Goal: Task Accomplishment & Management: Manage account settings

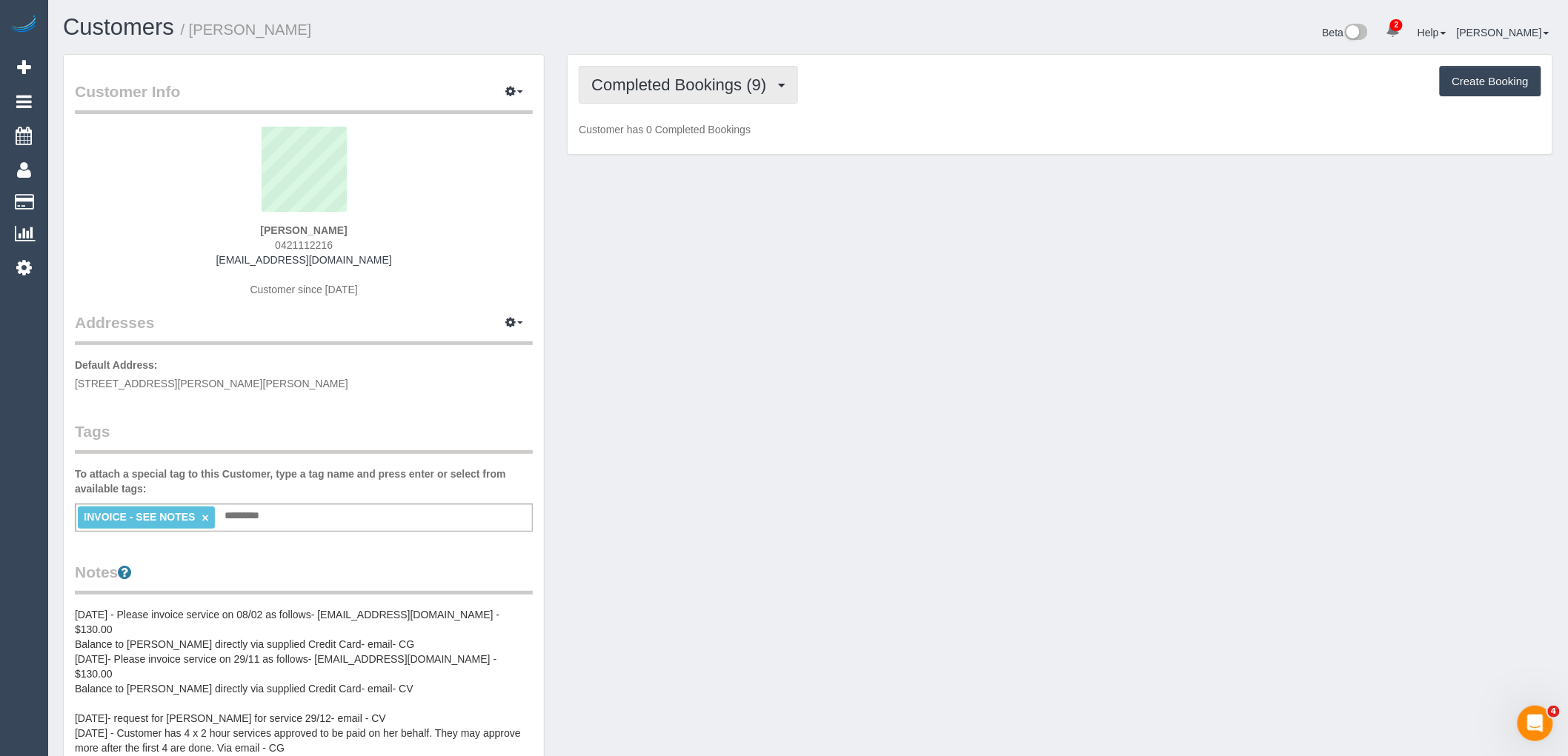
click at [677, 87] on span "Completed Bookings (9)" at bounding box center [683, 85] width 182 height 19
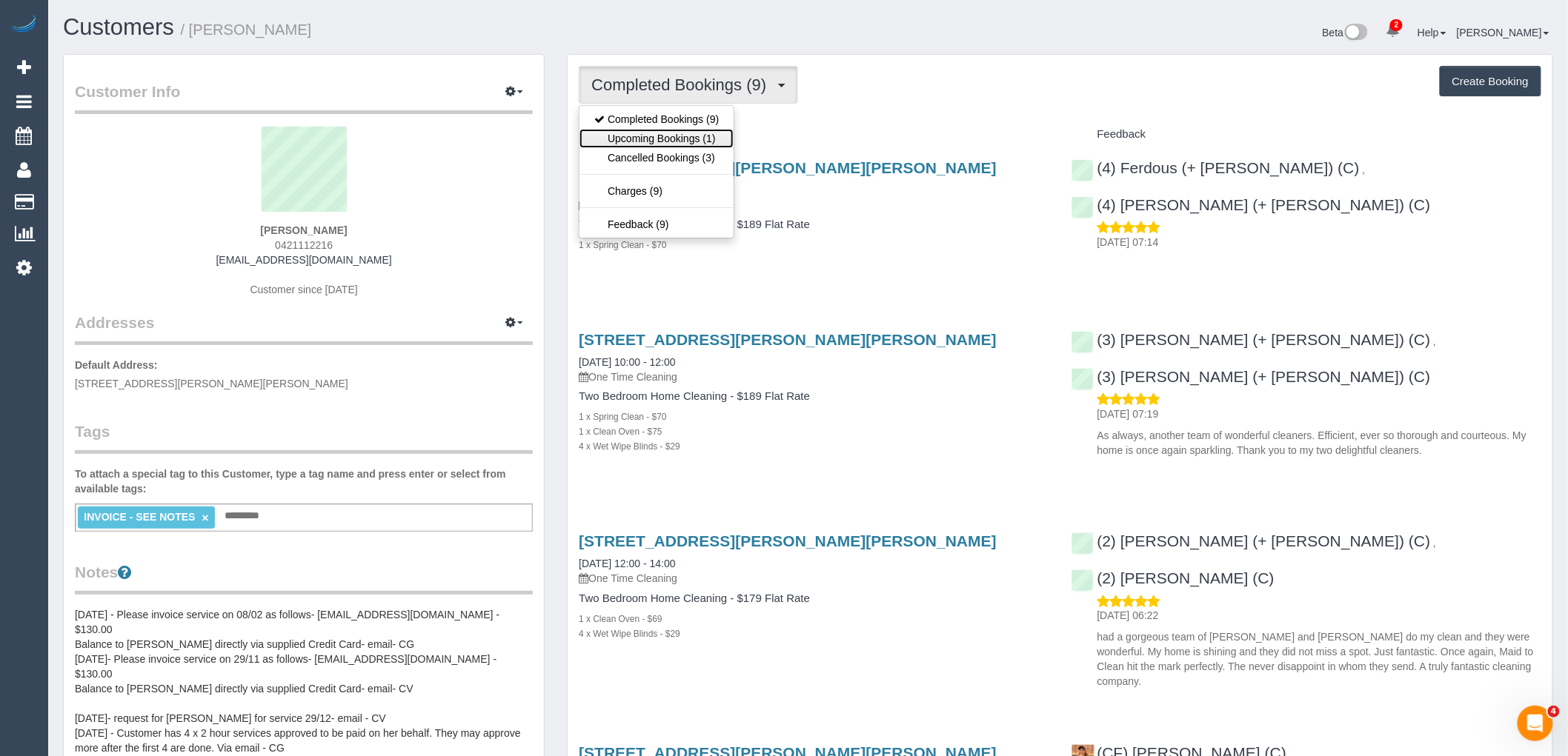
click at [678, 148] on link "Upcoming Bookings (1)" at bounding box center [657, 139] width 154 height 19
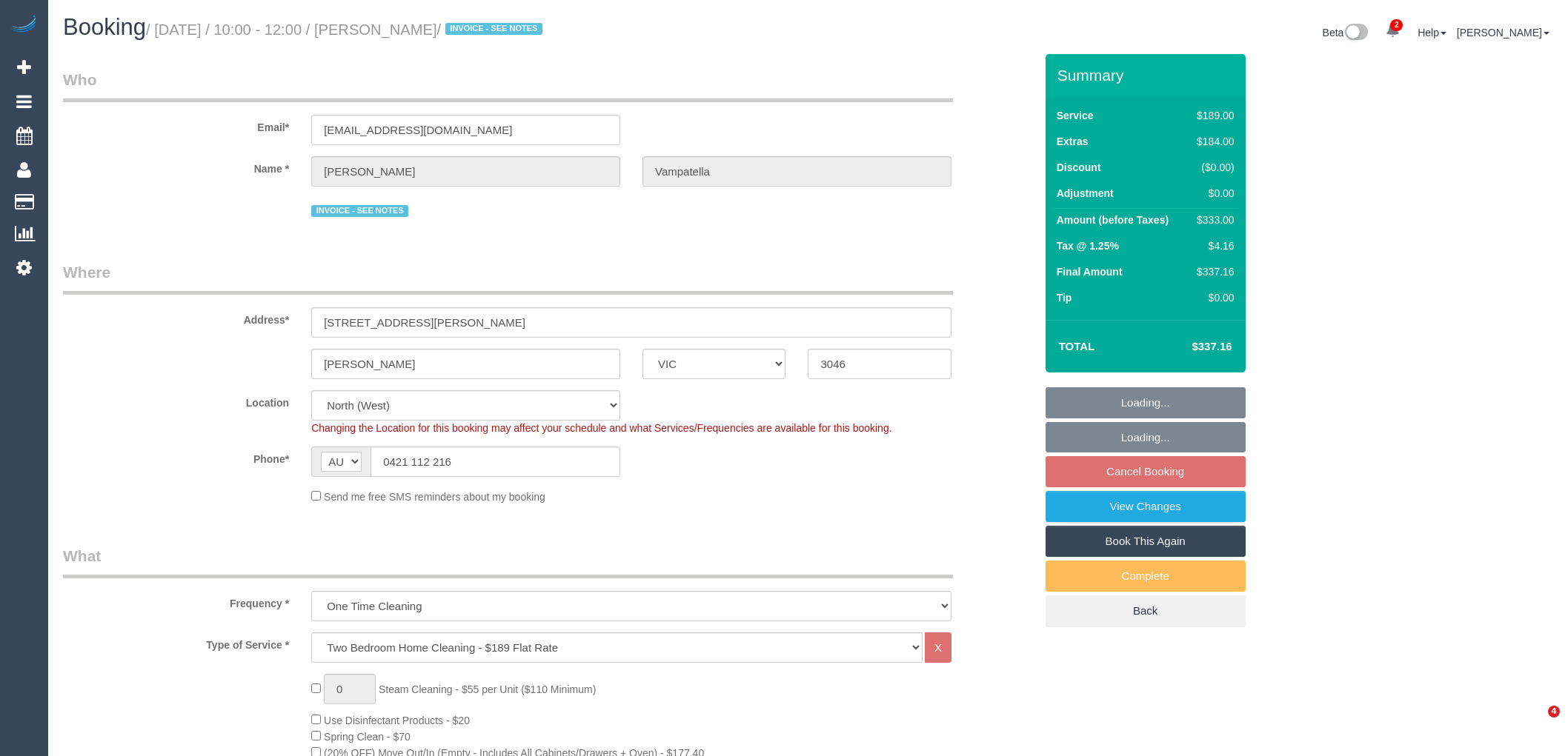
select select "VIC"
select select "string:stripe-pm_1Rv5cO2GScqysDRVRyq6nXlG"
select select "number:28"
select select "number:14"
select select "number:19"
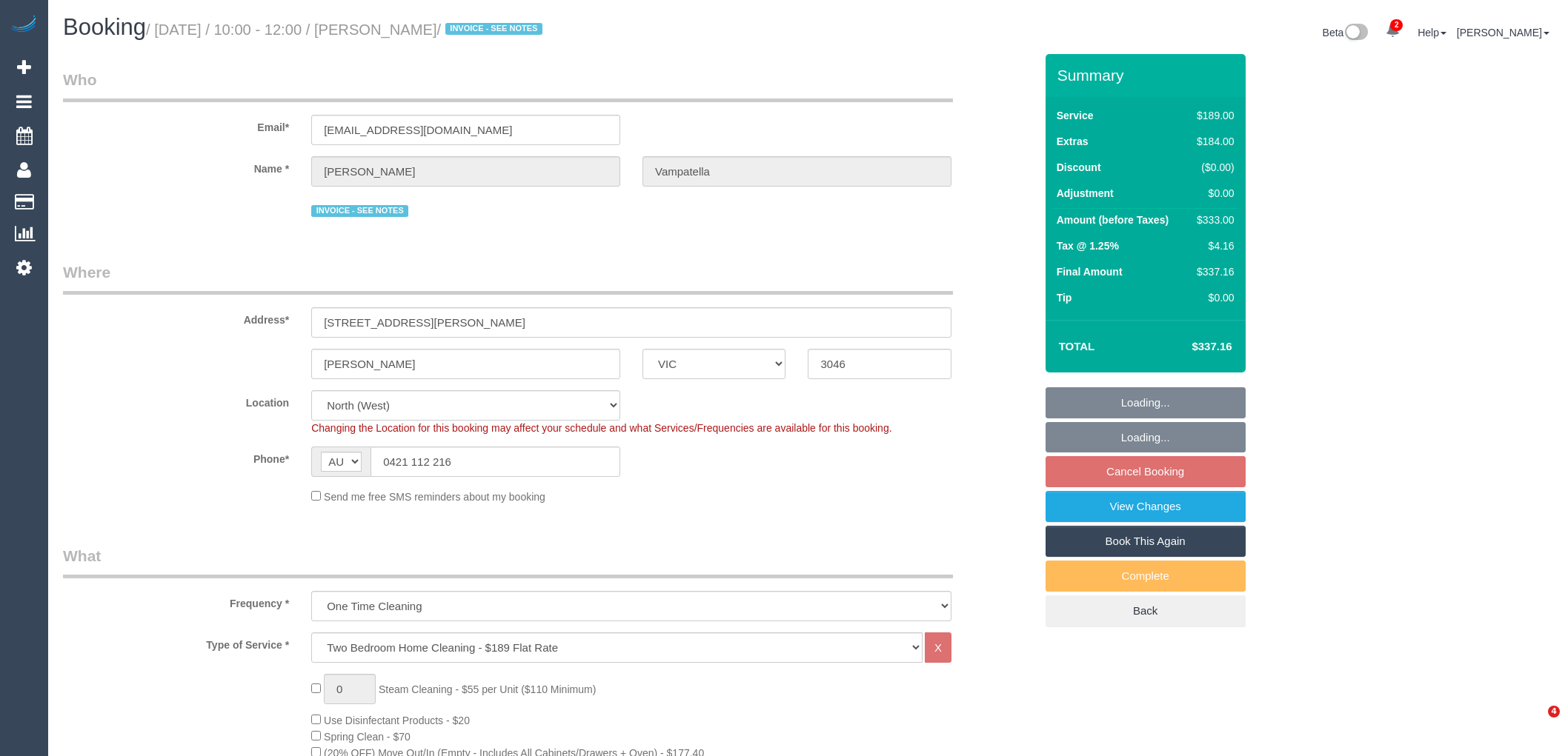
select select "number:36"
select select "number:13"
select select "spot3"
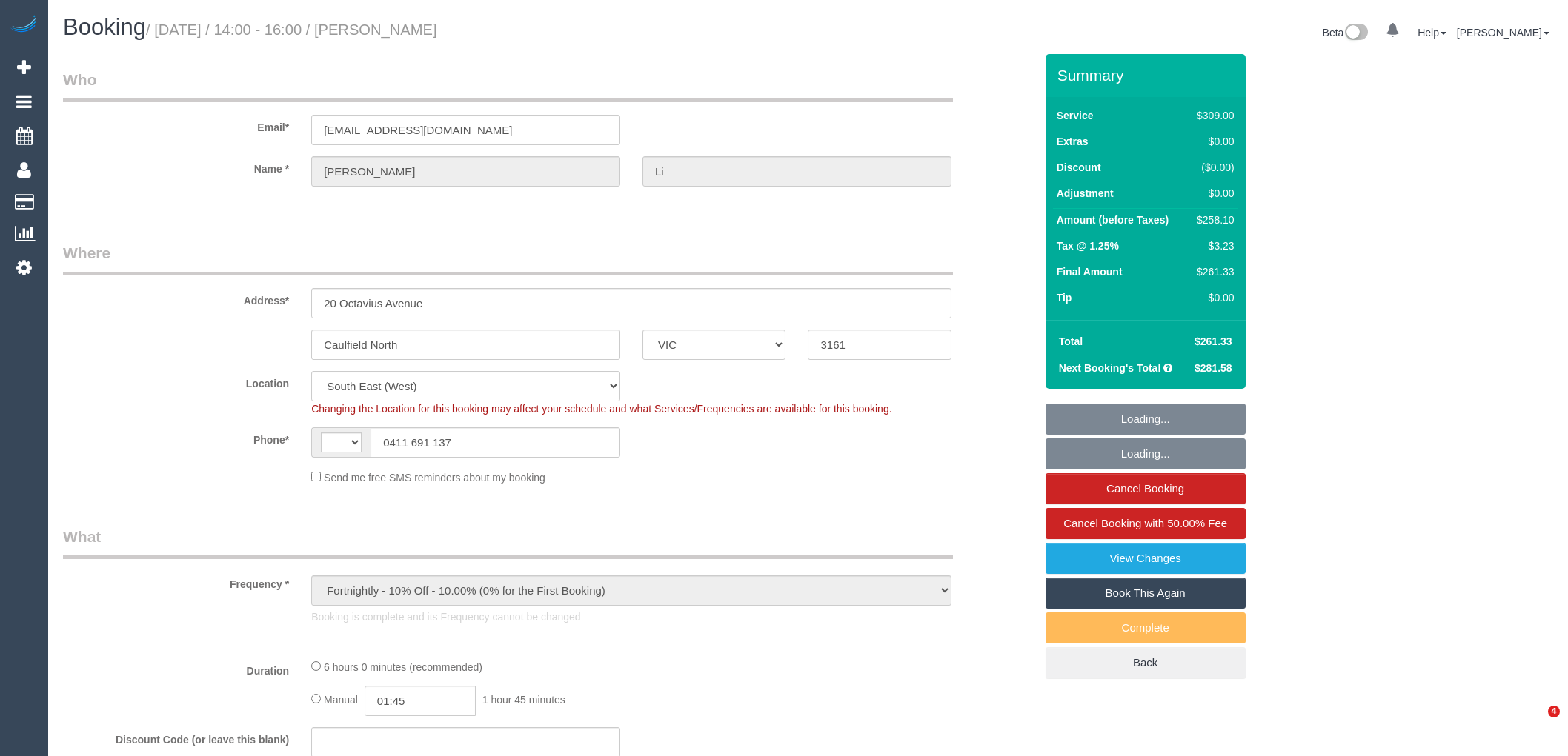
select select "VIC"
select select "object:750"
select select "string:AU"
select select "string:stripe-pm_1RpsdJ2GScqysDRVFTHkMy6Y"
select select "number:28"
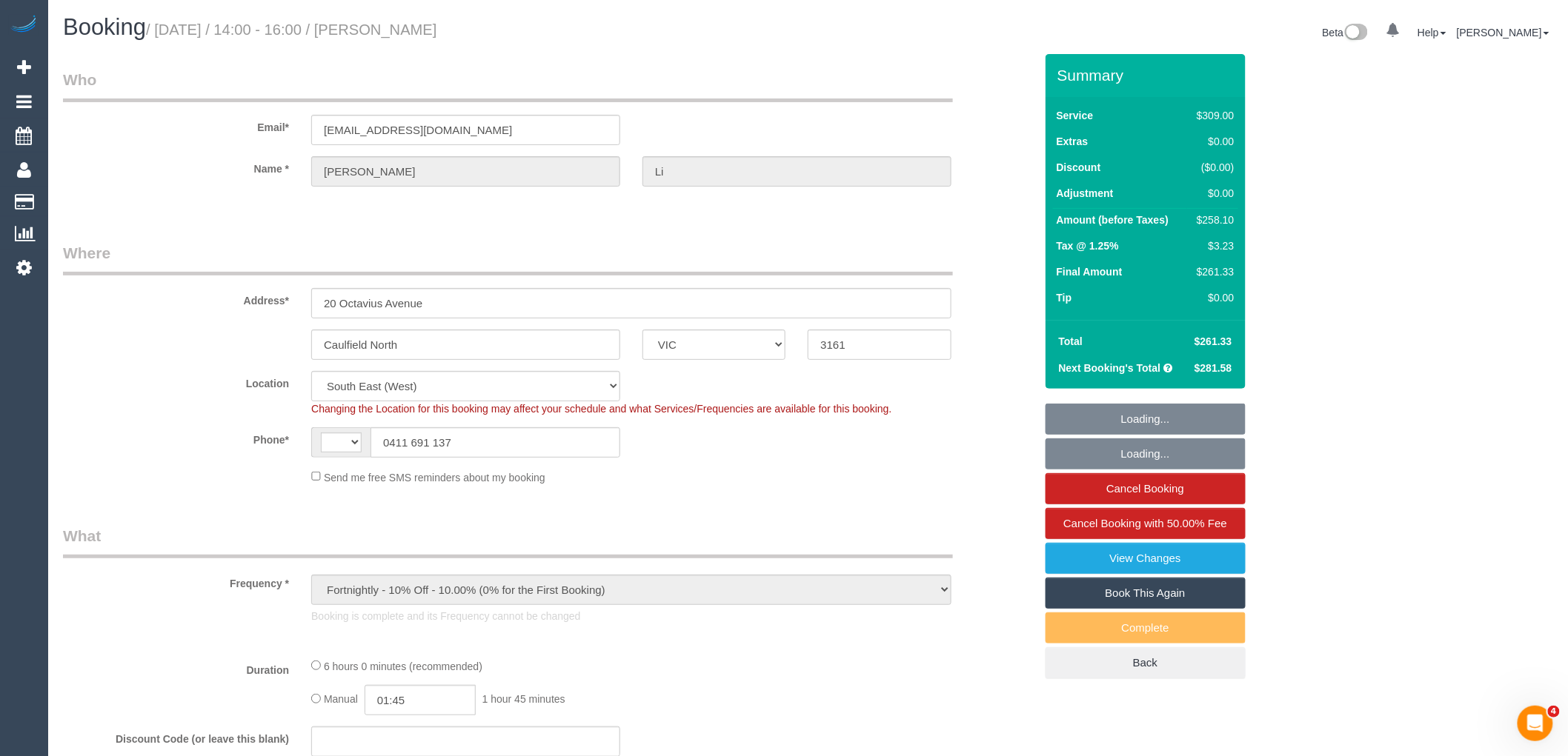
select select "number:14"
select select "number:19"
select select "number:24"
select select "number:34"
select select "number:26"
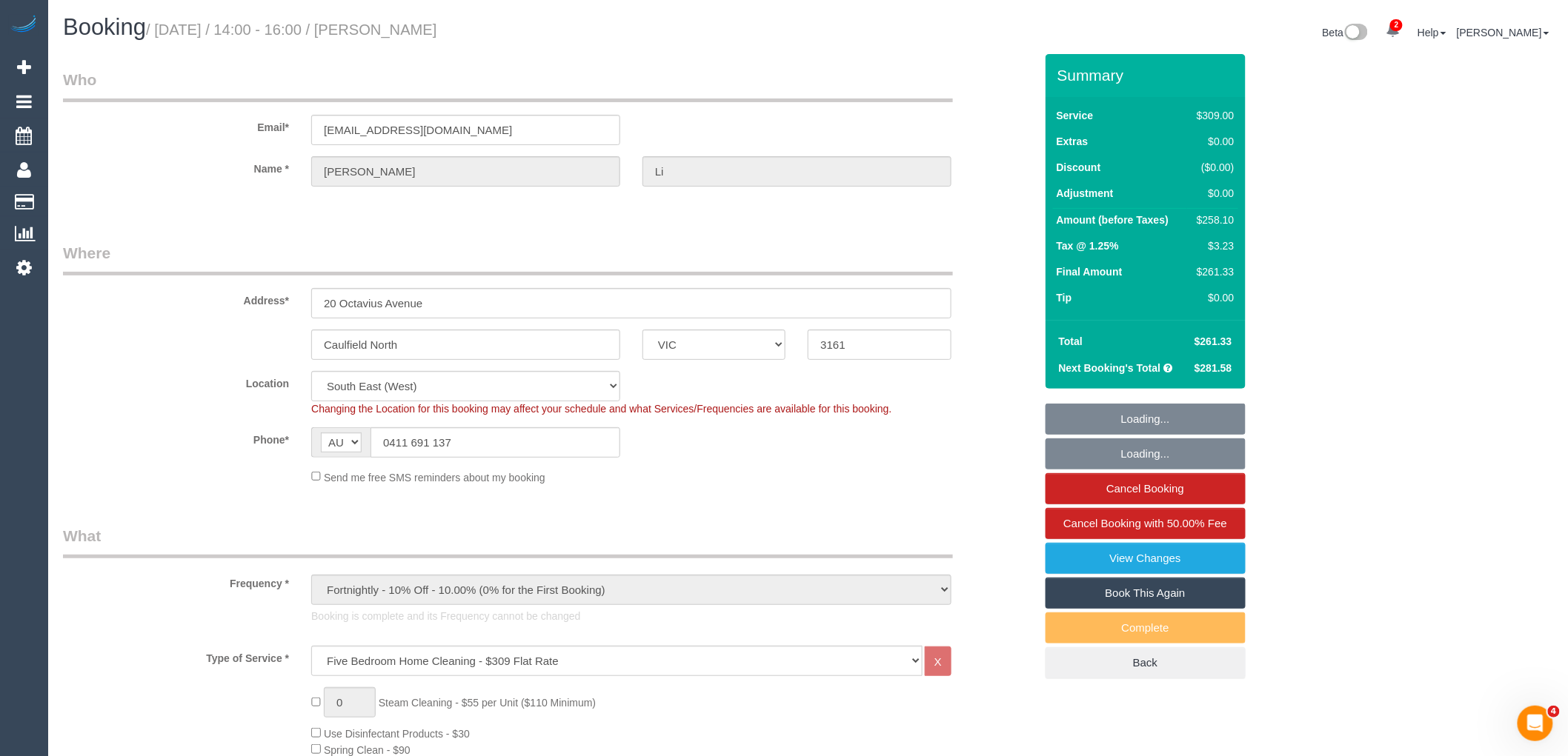
select select "spot1"
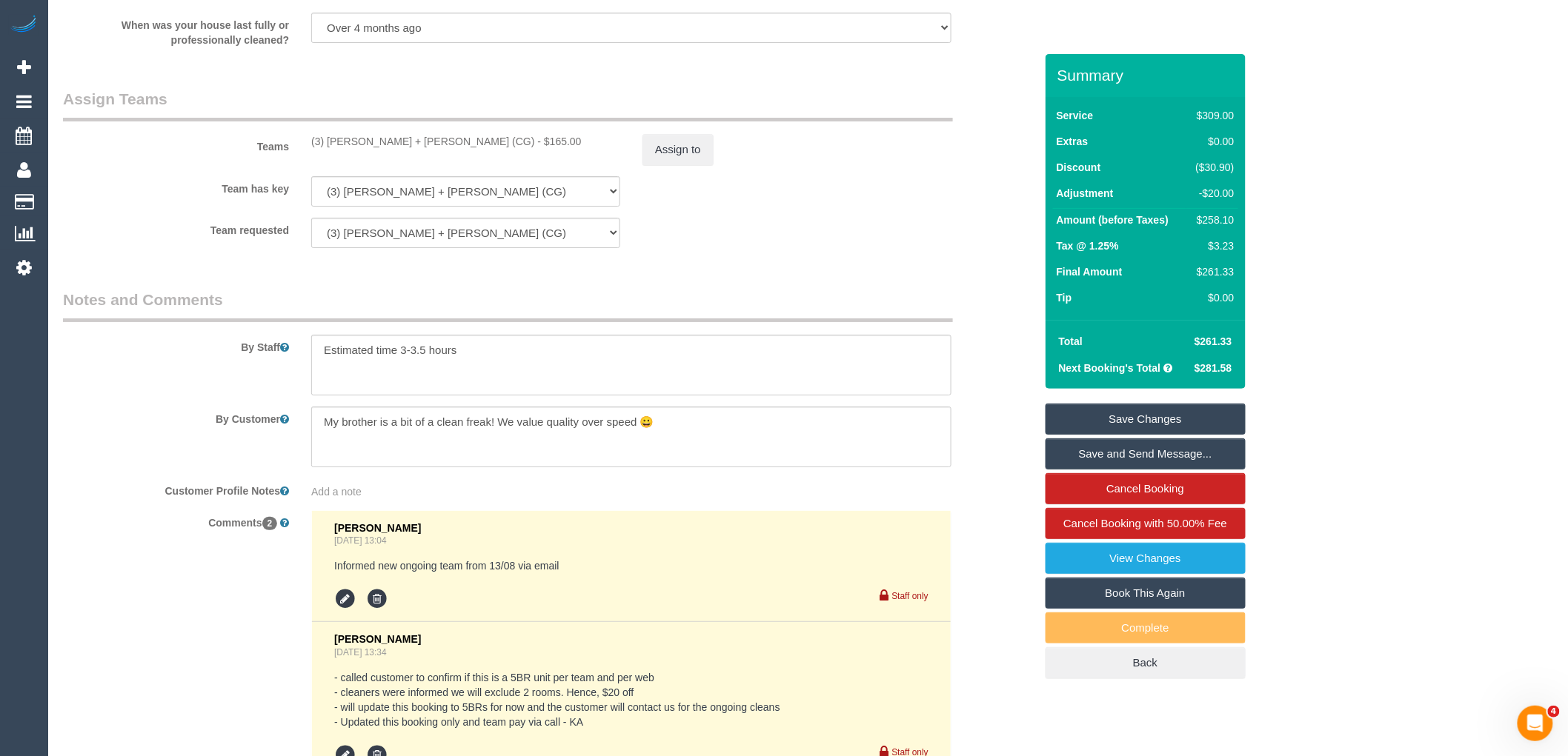
scroll to position [2223, 0]
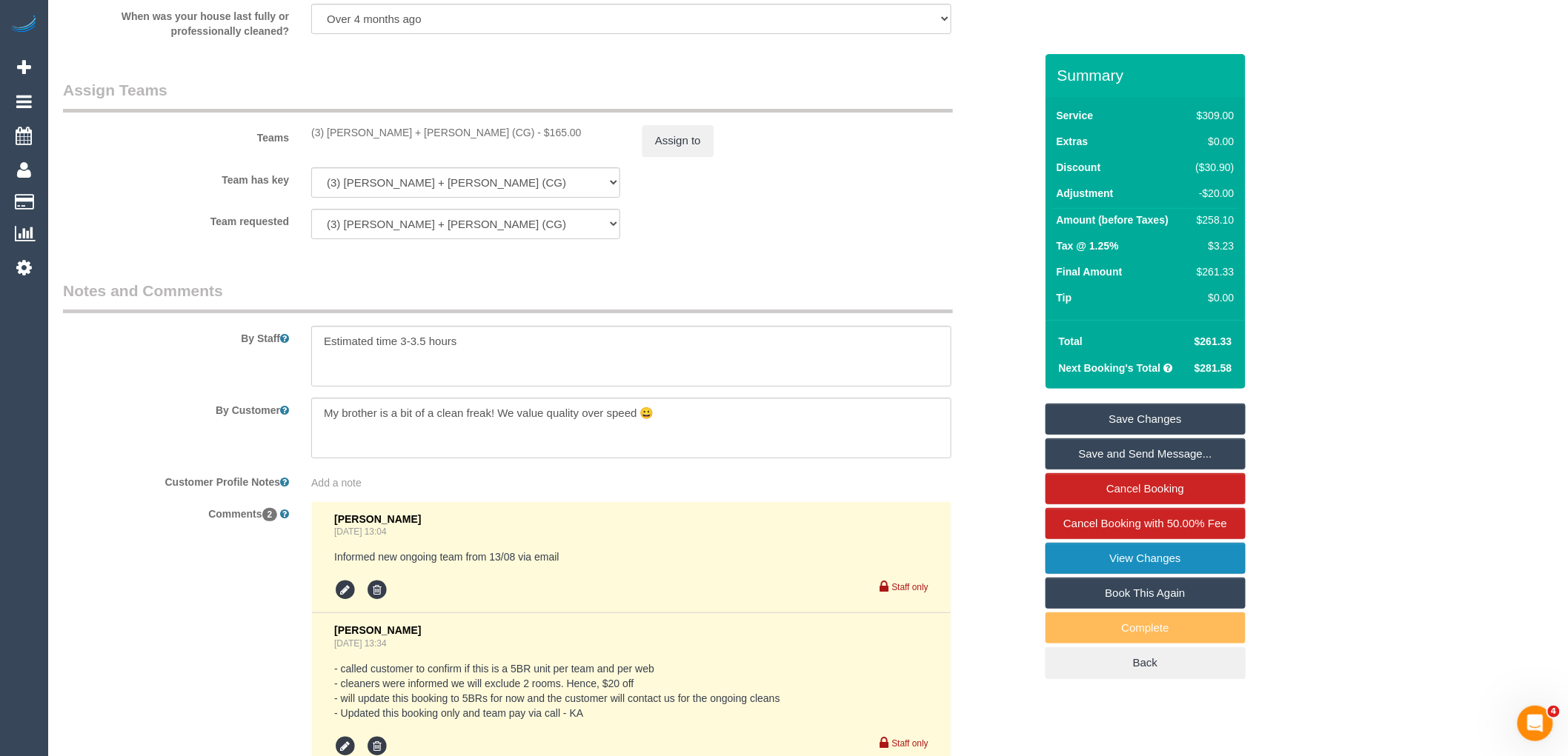
click at [1203, 563] on link "View Changes" at bounding box center [1146, 558] width 200 height 31
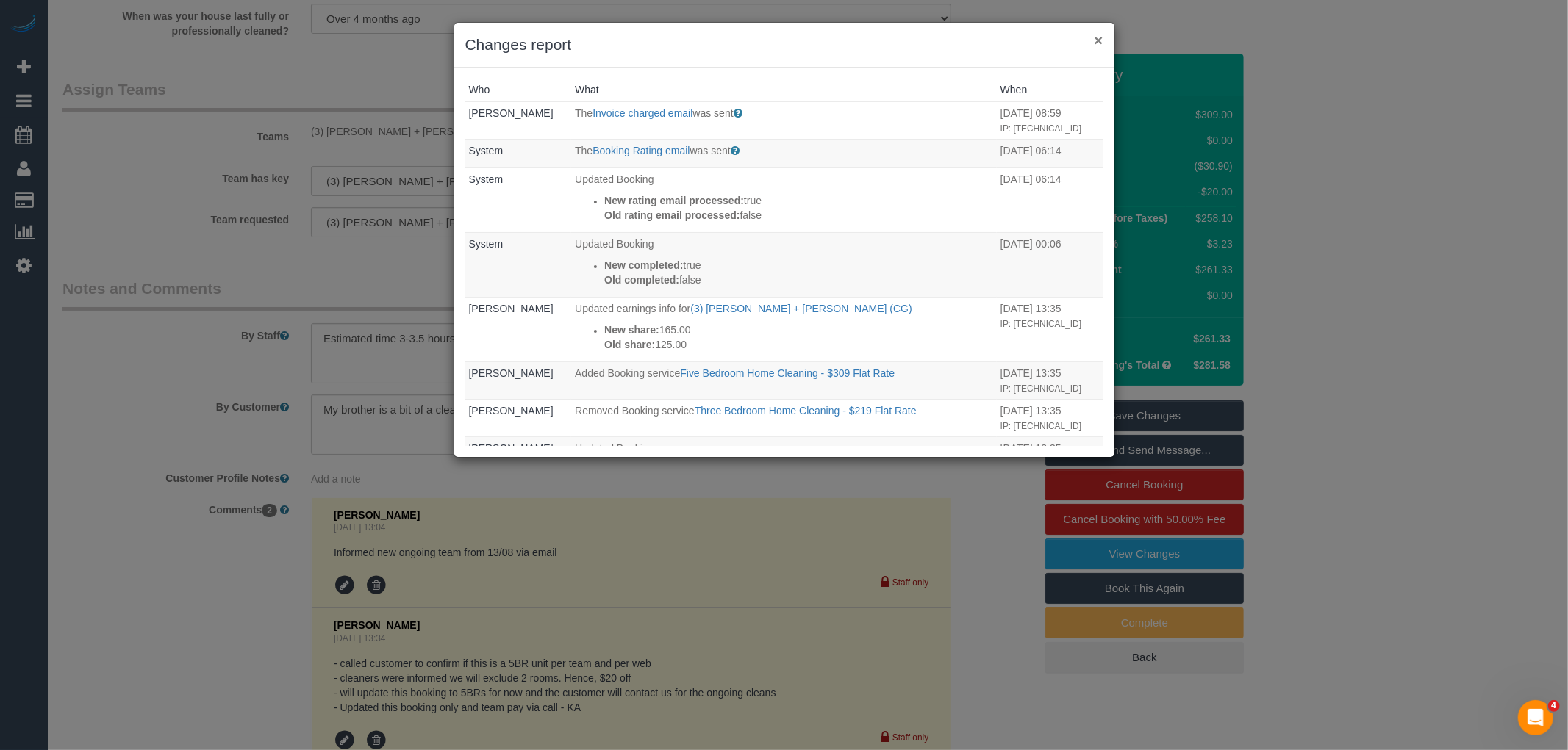
click at [1097, 39] on button "×" at bounding box center [1098, 40] width 8 height 15
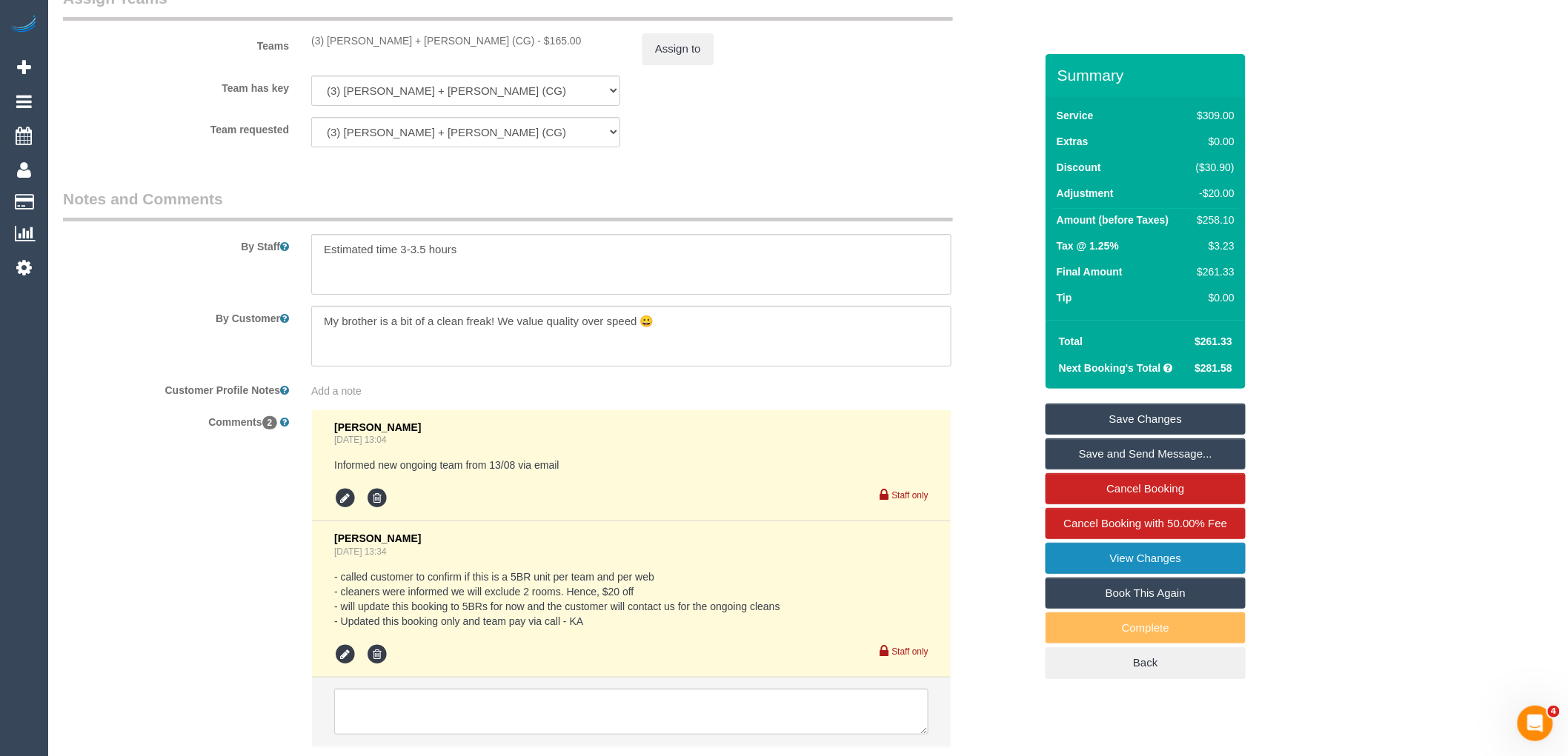
scroll to position [2426, 0]
